Goal: Communication & Community: Answer question/provide support

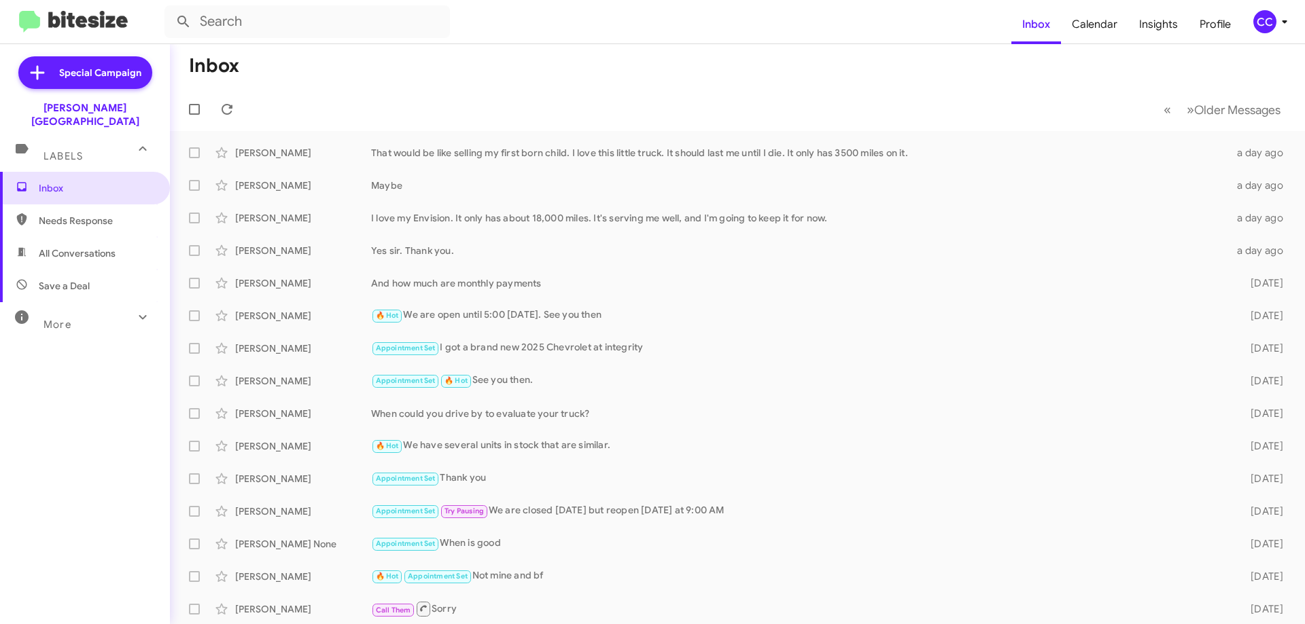
click at [48, 214] on span "Needs Response" at bounding box center [97, 221] width 116 height 14
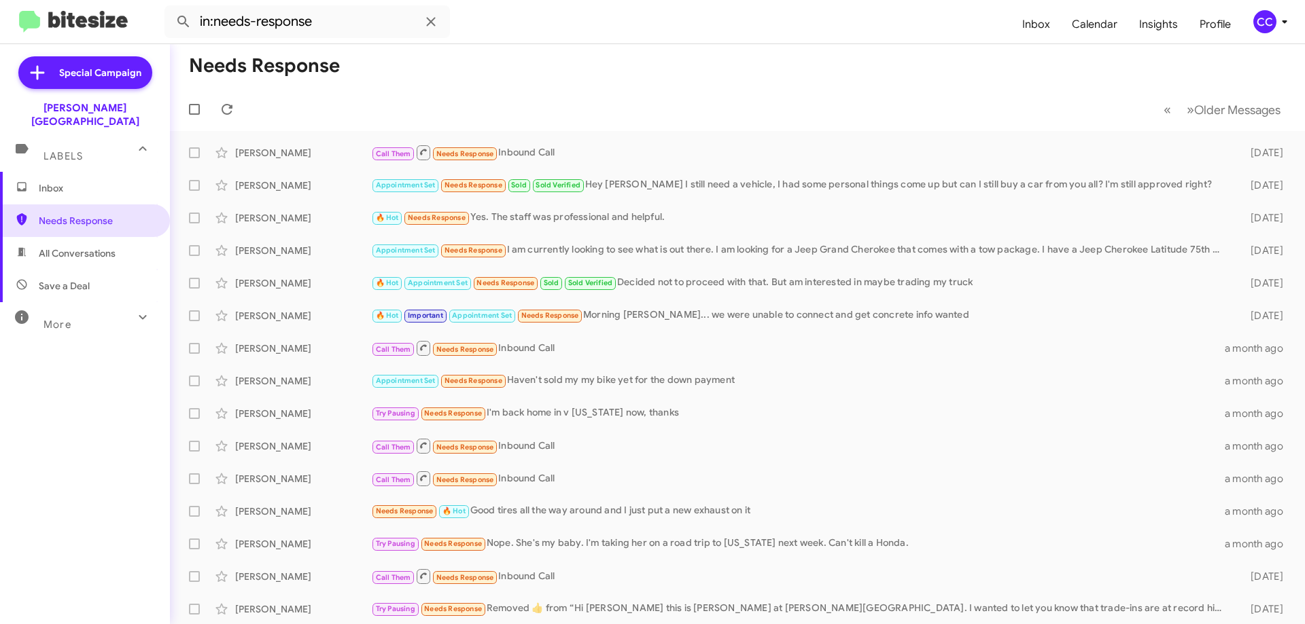
click at [89, 247] on span "All Conversations" at bounding box center [77, 254] width 77 height 14
type input "in:all-conversations"
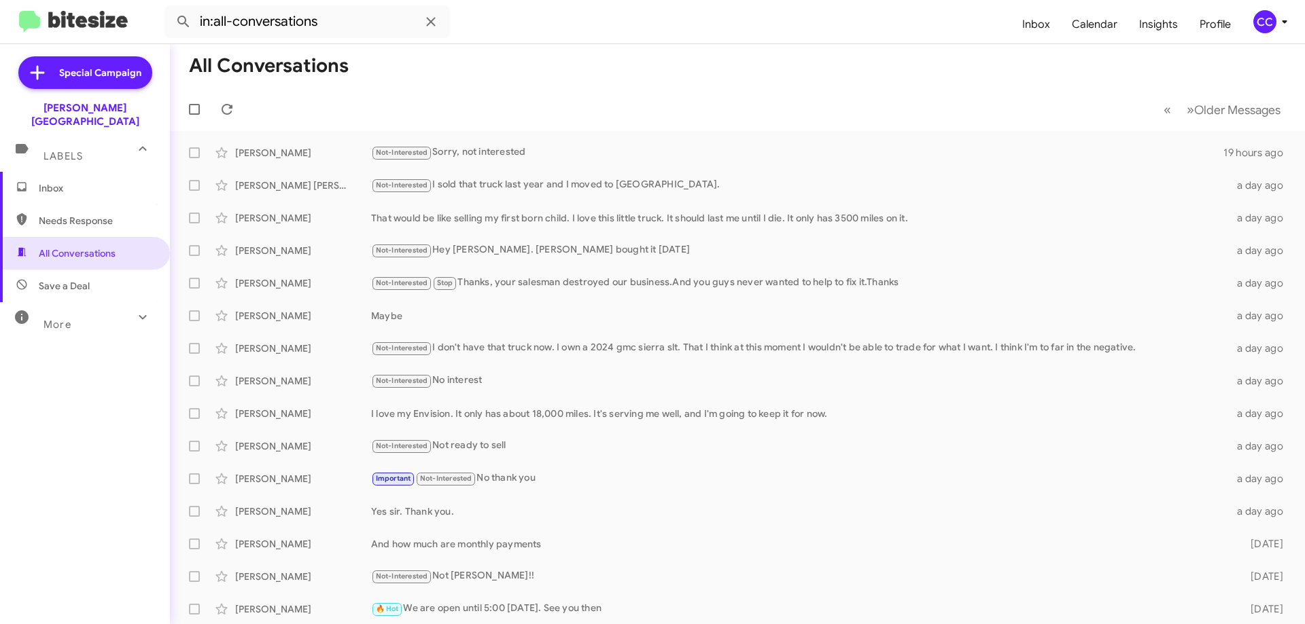
click at [54, 172] on span "Inbox" at bounding box center [85, 188] width 170 height 33
